Goal: Task Accomplishment & Management: Manage account settings

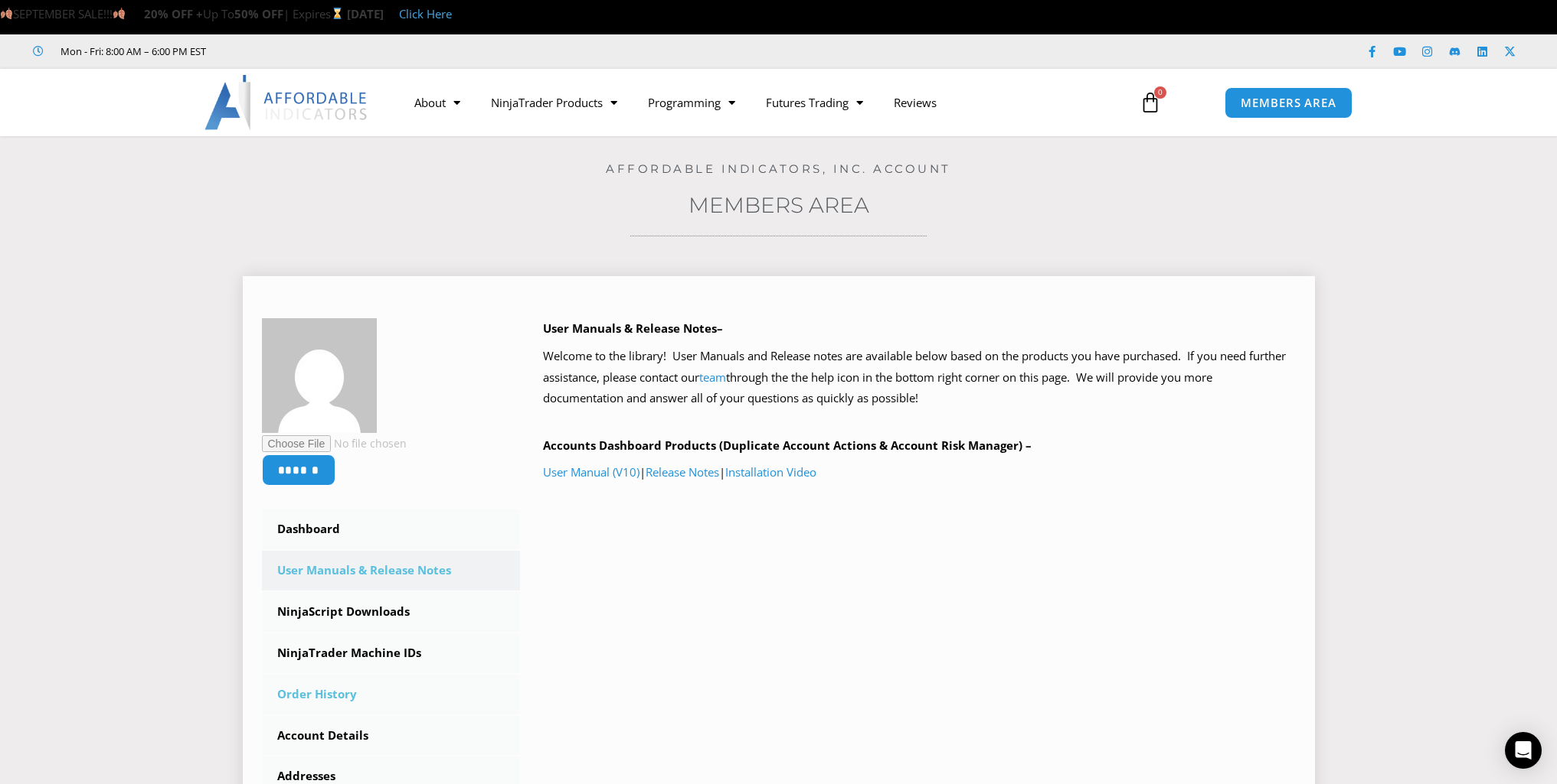
click at [314, 691] on link "Order History" at bounding box center [391, 695] width 259 height 40
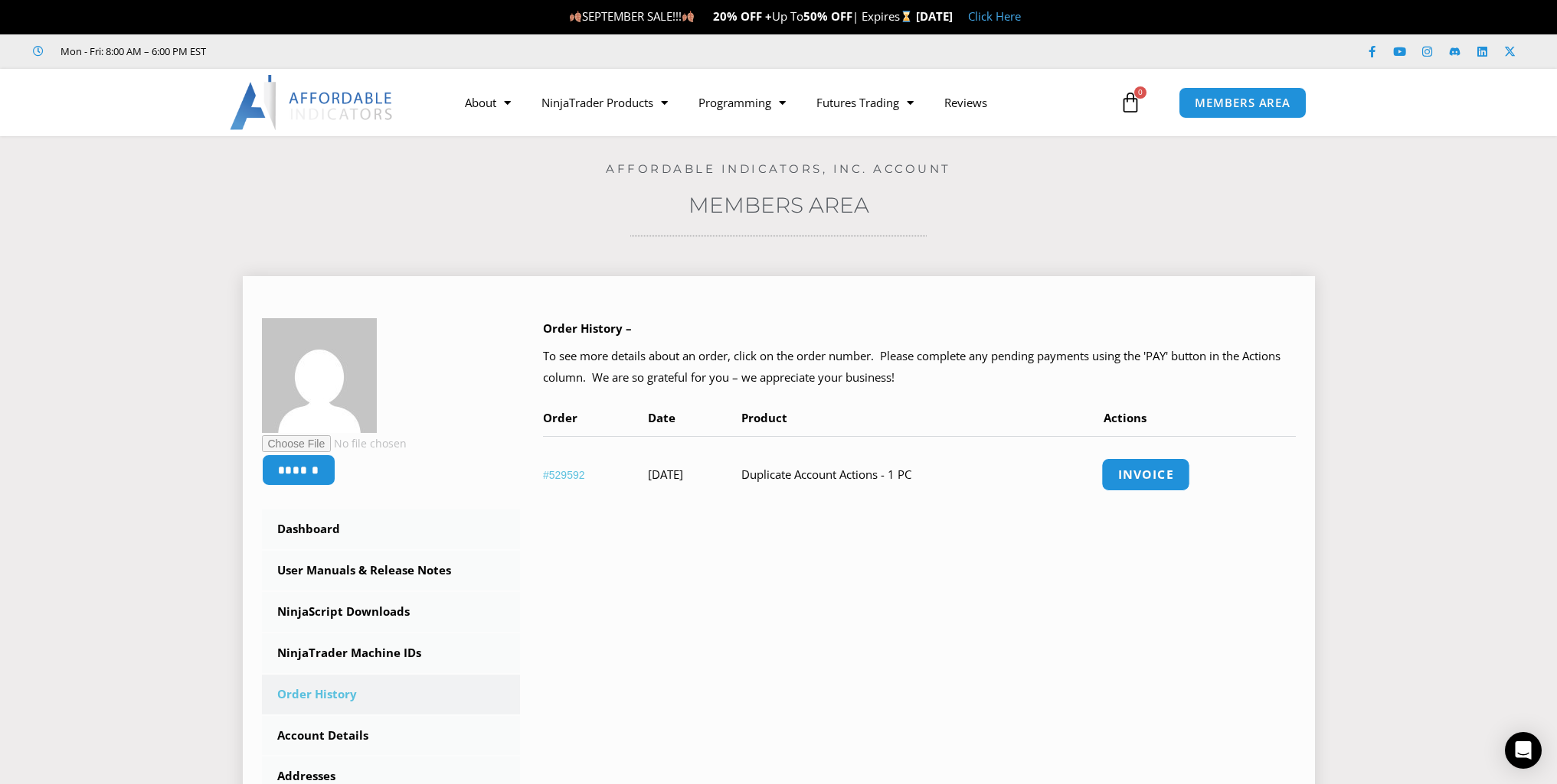
click at [1177, 472] on link "Invoice" at bounding box center [1145, 474] width 88 height 33
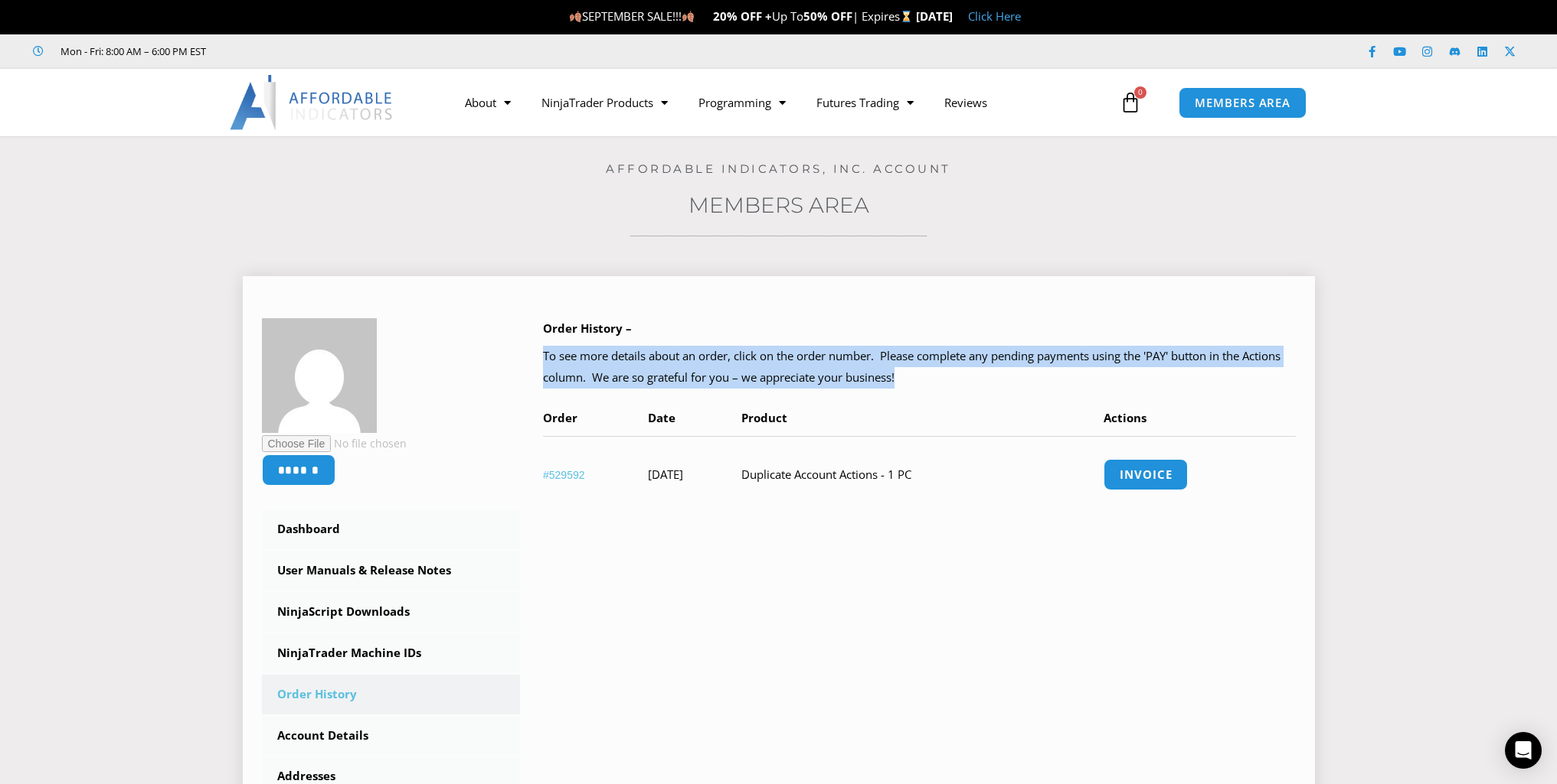
drag, startPoint x: 904, startPoint y: 377, endPoint x: 545, endPoint y: 355, distance: 359.7
click at [545, 355] on p "To see more details about an order, click on the order number. Please complete …" at bounding box center [919, 367] width 753 height 43
click at [548, 355] on p "To see more details about an order, click on the order number. Please complete …" at bounding box center [919, 367] width 753 height 43
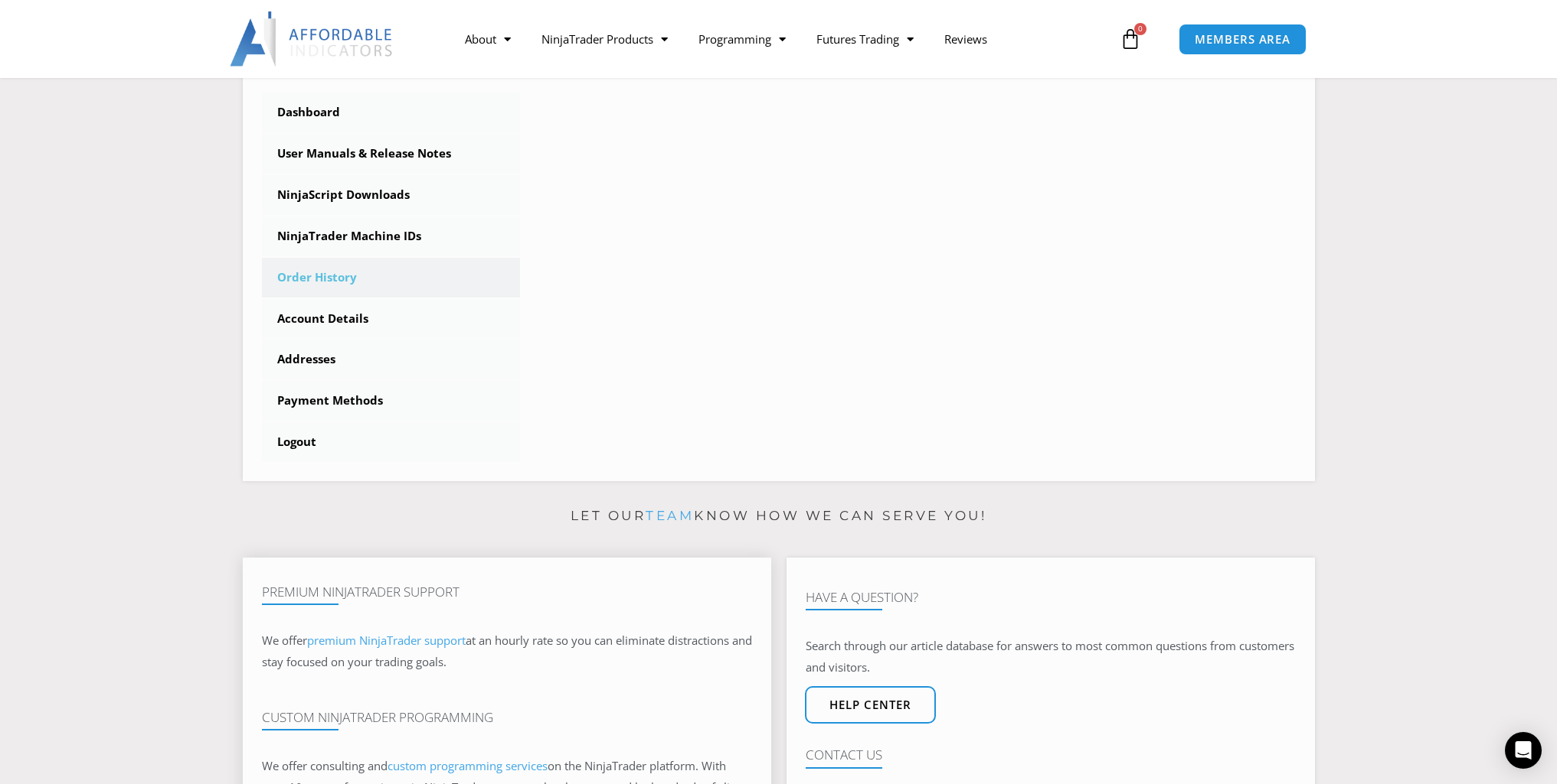
scroll to position [153, 0]
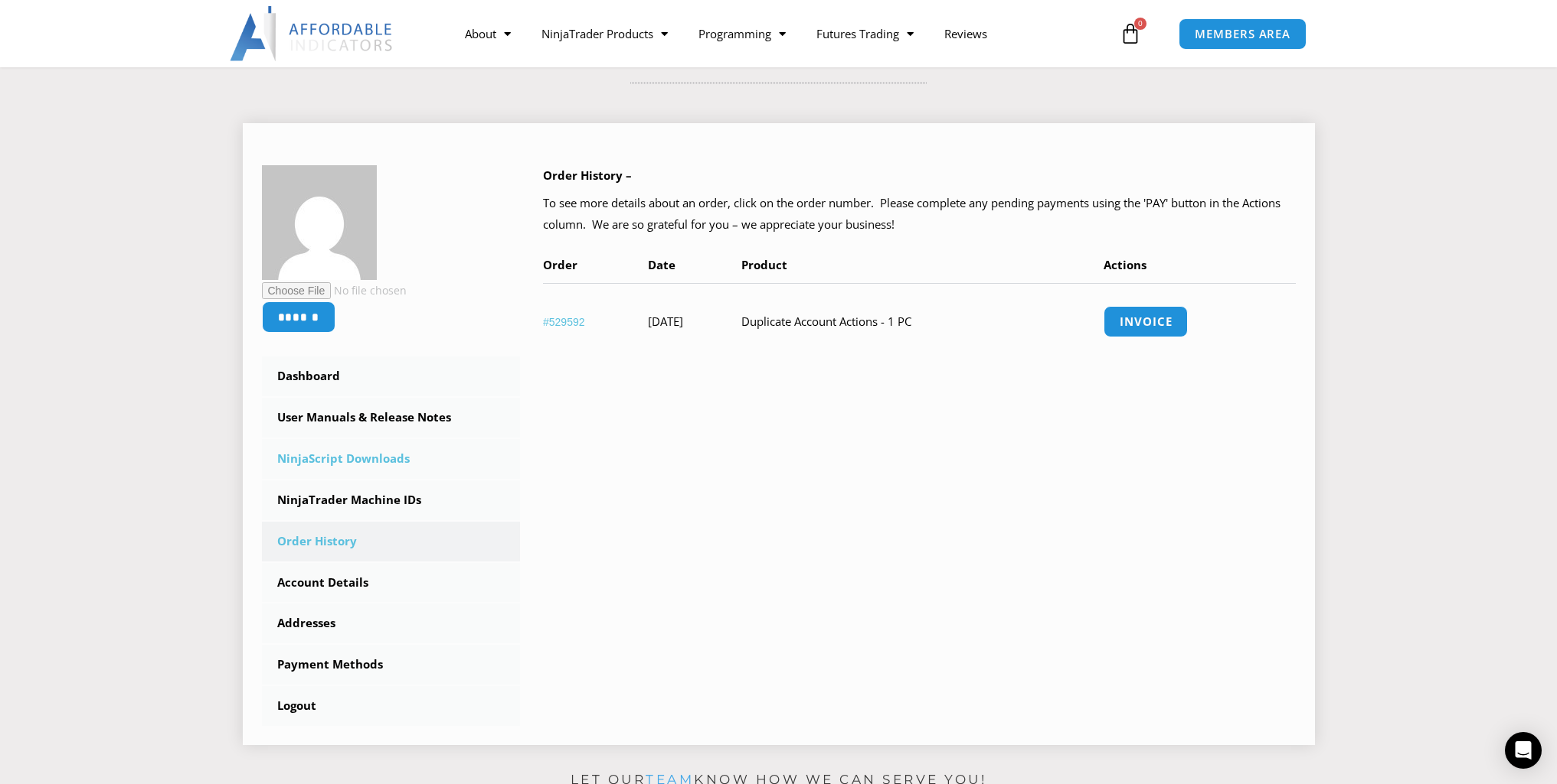
click at [344, 472] on link "NinjaScript Downloads" at bounding box center [391, 459] width 259 height 40
